Goal: Check status: Check status

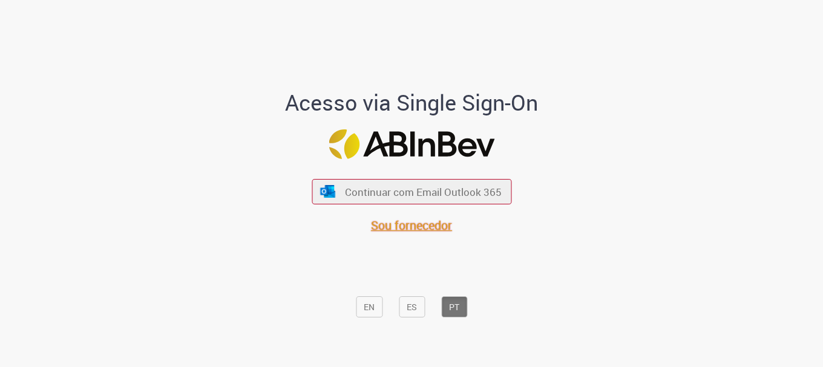
click at [422, 224] on font "Sou fornecedor" at bounding box center [411, 225] width 81 height 16
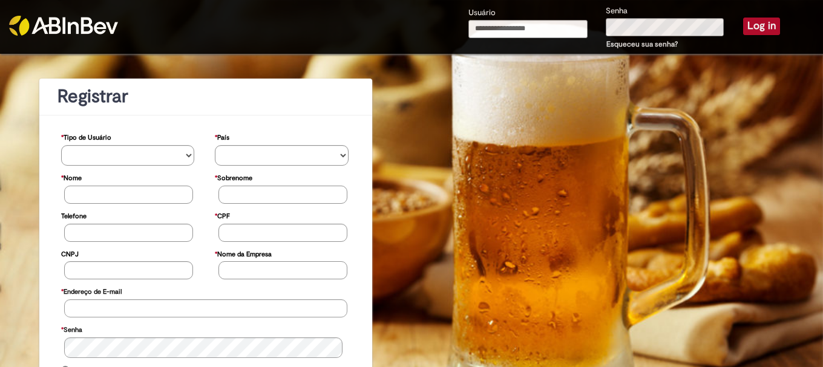
click at [491, 27] on input "Usuário" at bounding box center [527, 29] width 119 height 18
type input "**********"
click at [743, 18] on button "Log in" at bounding box center [761, 26] width 37 height 17
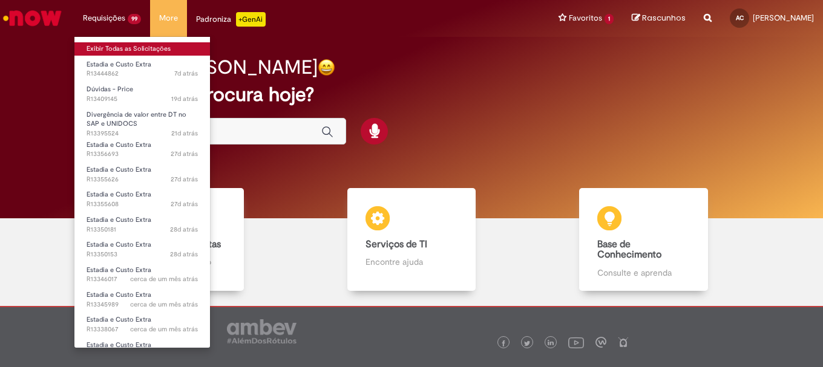
click at [119, 44] on link "Exibir Todas as Solicitações" at bounding box center [141, 48] width 135 height 13
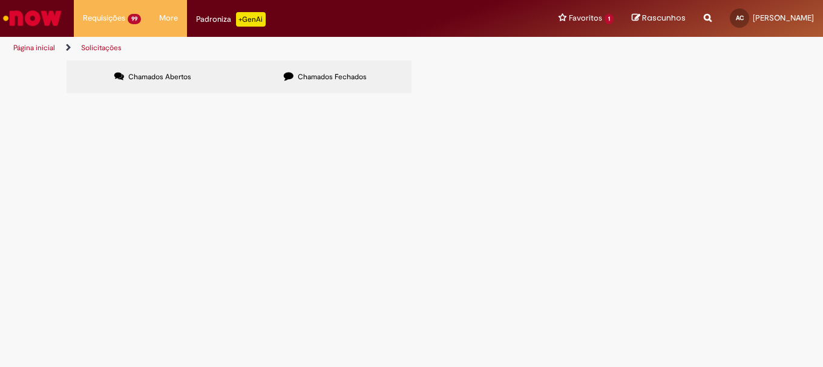
scroll to position [327, 0]
click at [0, 0] on link "2" at bounding box center [0, 0] width 0 height 0
click at [0, 0] on link "1" at bounding box center [0, 0] width 0 height 0
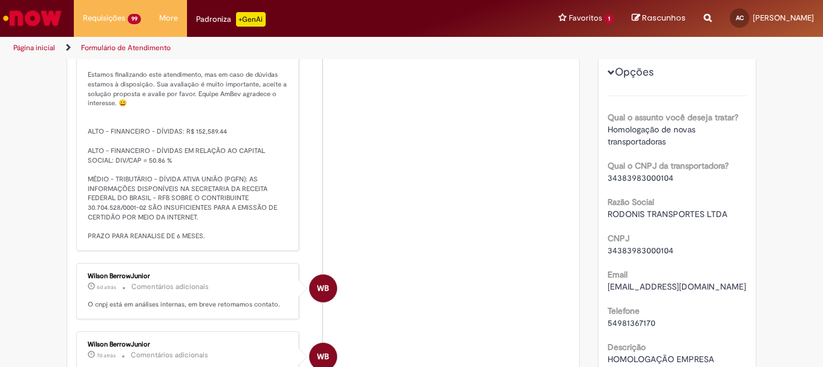
scroll to position [296, 0]
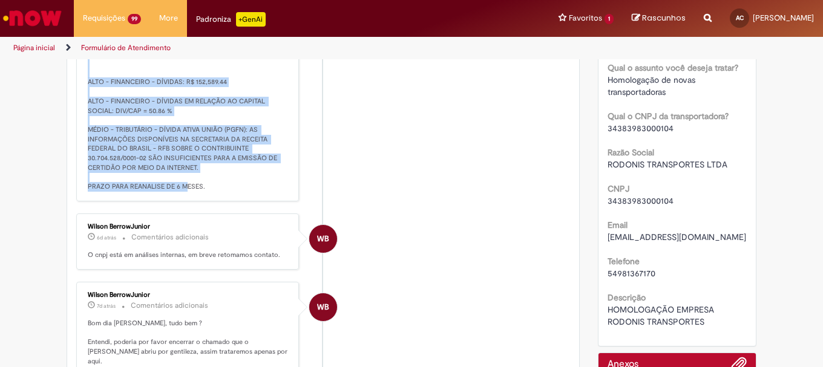
drag, startPoint x: 88, startPoint y: 143, endPoint x: 250, endPoint y: 204, distance: 173.2
click at [250, 192] on p "Solução Proposta: Bom dia [PERSON_NAME], tudo bem ? Após análise interna da AMB…" at bounding box center [188, 59] width 201 height 265
copy p "om dia [PERSON_NAME], tudo bem ? Após análise interna da AMBEV, de acordo com o…"
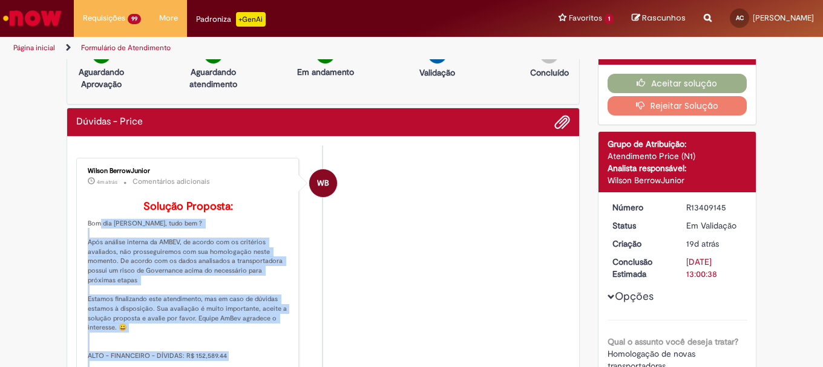
scroll to position [0, 0]
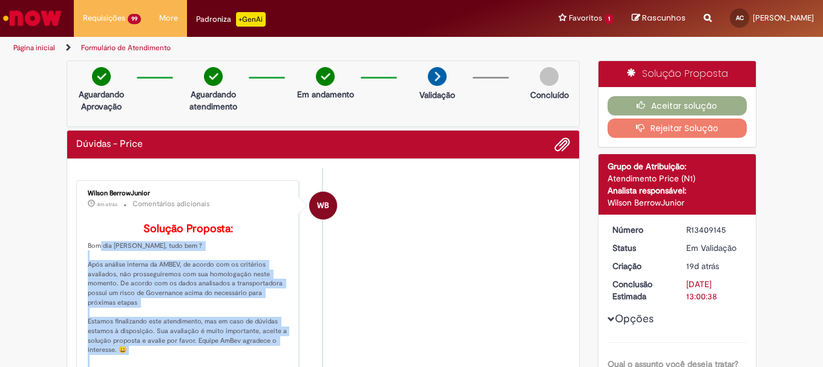
drag, startPoint x: 605, startPoint y: 230, endPoint x: 728, endPoint y: 229, distance: 122.2
click at [728, 224] on dl "Número R13409145 Status Em [GEOGRAPHIC_DATA] Criação 19d atrás 19 dias atrás Co…" at bounding box center [677, 224] width 149 height 0
copy dl "Número R13409145"
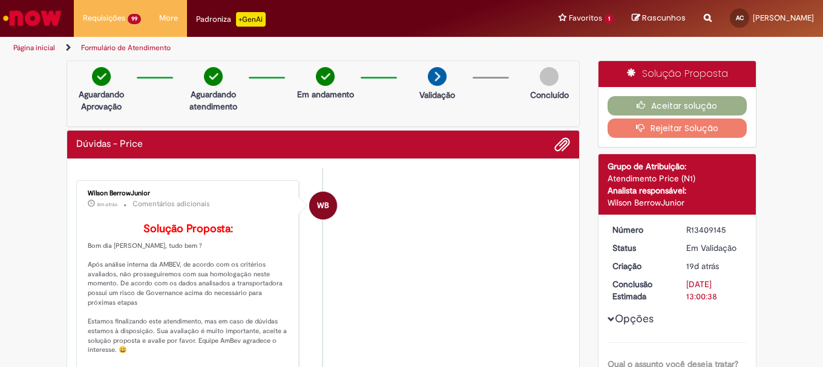
click at [706, 232] on div "R13409145" at bounding box center [714, 230] width 56 height 12
click at [708, 232] on div "R13409145" at bounding box center [714, 230] width 56 height 12
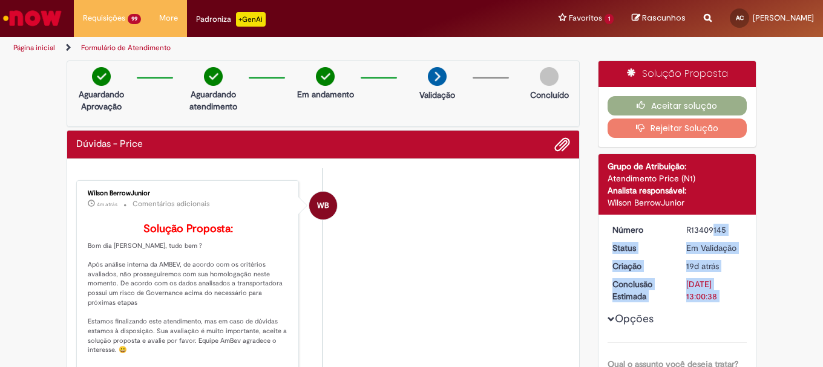
drag, startPoint x: 682, startPoint y: 232, endPoint x: 734, endPoint y: 238, distance: 52.4
click at [722, 233] on div "R13409145" at bounding box center [714, 230] width 56 height 12
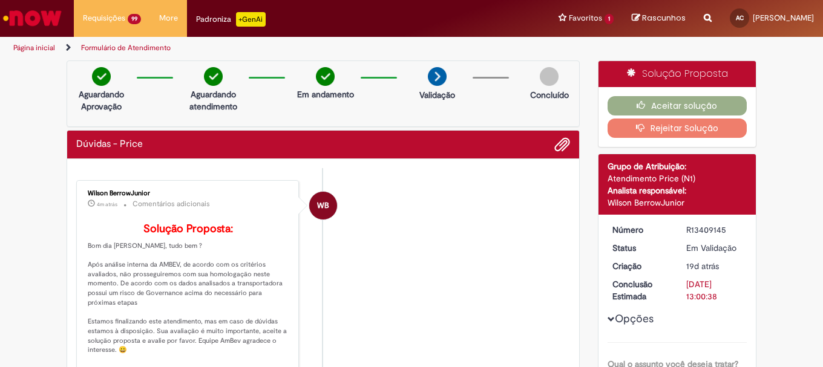
drag, startPoint x: 683, startPoint y: 228, endPoint x: 720, endPoint y: 235, distance: 38.1
click at [720, 235] on div "R13409145" at bounding box center [714, 230] width 56 height 12
copy div "R13409145"
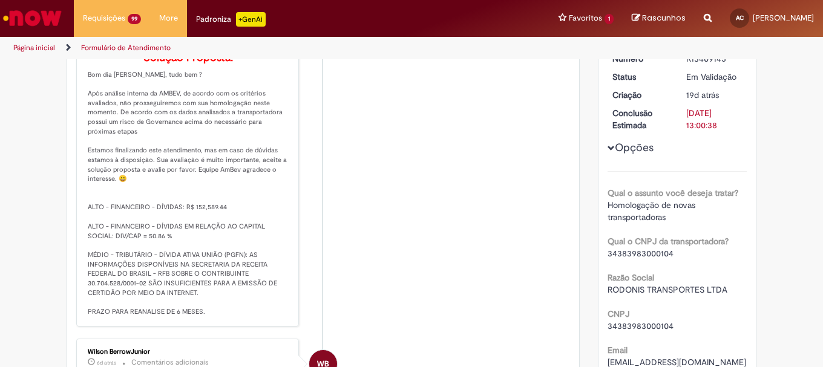
scroll to position [181, 0]
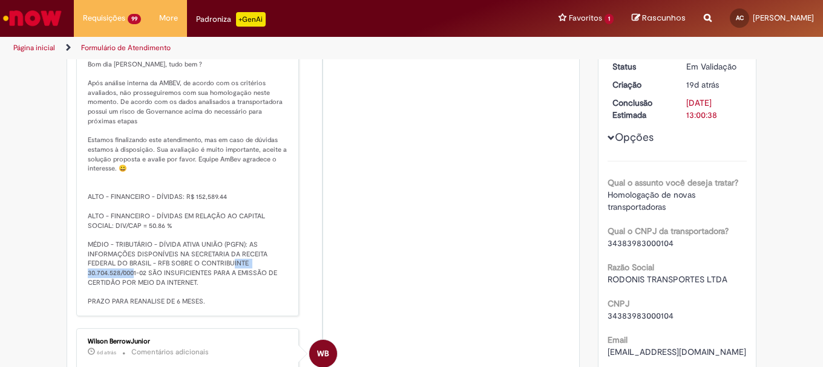
drag, startPoint x: 82, startPoint y: 294, endPoint x: 144, endPoint y: 292, distance: 61.7
click at [144, 292] on div "Wilson BerrowJunior 6m atrás 6 minutos atrás Comentários adicionais Solução Pro…" at bounding box center [187, 157] width 215 height 310
click at [410, 239] on li "WB Wilson BerrowJunior 6m atrás 6 minutos atrás Comentários adicionais Solução …" at bounding box center [323, 158] width 494 height 318
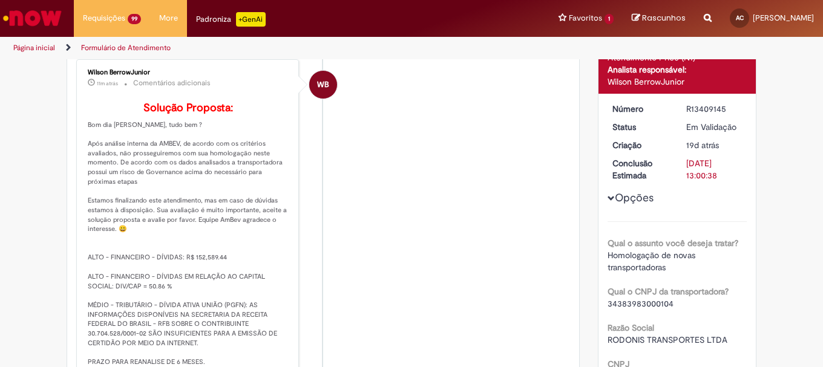
scroll to position [0, 0]
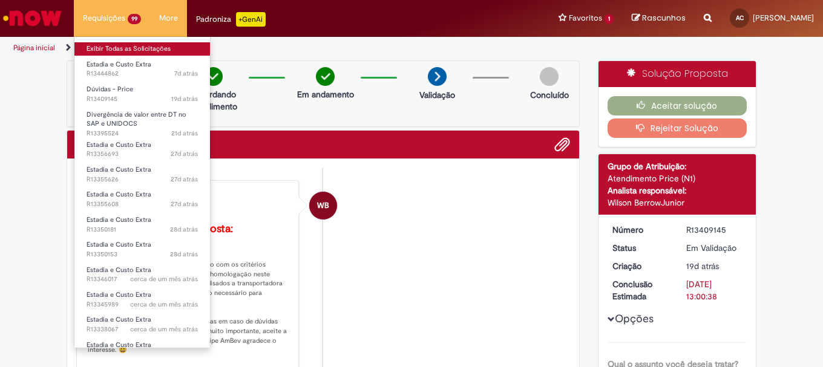
click at [124, 44] on link "Exibir Todas as Solicitações" at bounding box center [141, 48] width 135 height 13
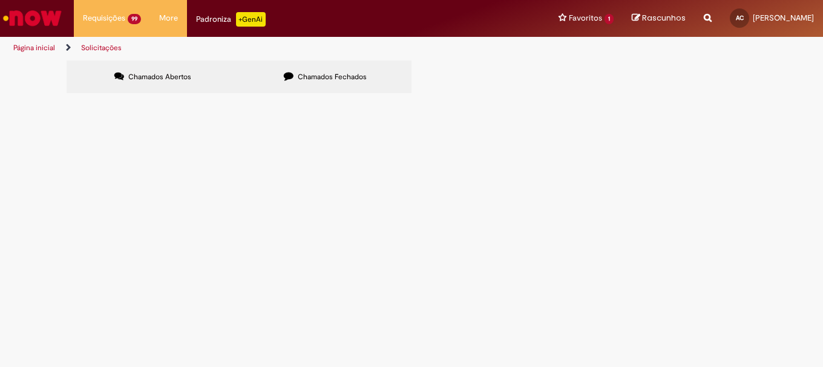
scroll to position [327, 0]
click at [0, 0] on link "2" at bounding box center [0, 0] width 0 height 0
